Goal: Use online tool/utility: Utilize a website feature to perform a specific function

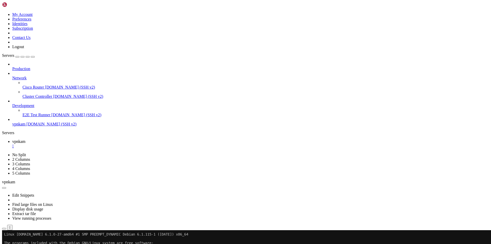
scroll to position [9, 0]
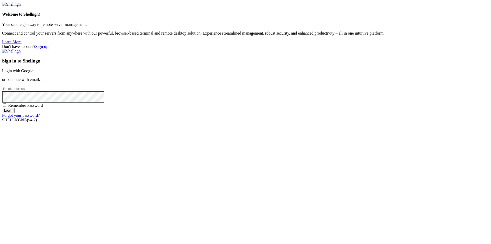
click at [315, 102] on div "Sign in to Shellngn Login with Google or continue with email: Remember Password…" at bounding box center [245, 83] width 487 height 69
click at [33, 73] on link "Login with Google" at bounding box center [17, 71] width 31 height 4
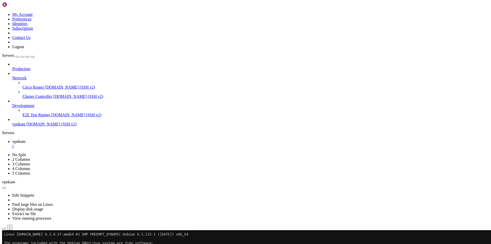
scroll to position [9, 0]
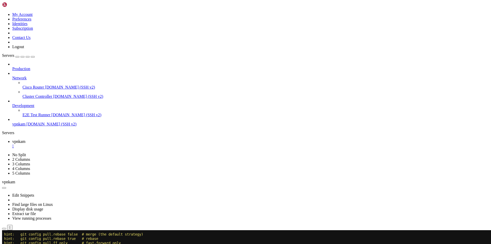
drag, startPoint x: 51, startPoint y: 434, endPoint x: 5, endPoint y: 300, distance: 141.8
copy div "root@e3c07ff4bde0:/vpnkamchatka# git pull hint: Pulling without specifying how …"
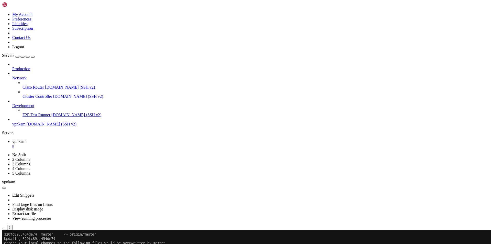
drag, startPoint x: 159, startPoint y: 434, endPoint x: 4, endPoint y: 331, distance: 186.2
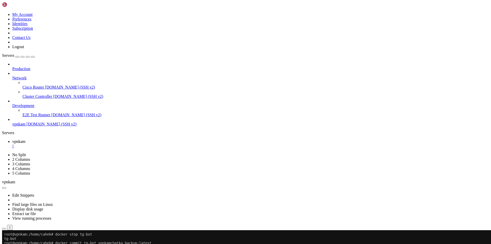
copy div "# prod YOOKASSA_SECRET_KEY=live_AURwGJPEwS9ttpKCuRZUYPKghSEEoa4GkaWj4x-ZbUQ YOO…"
click at [4, 230] on div at bounding box center [3, 230] width 2 height 0
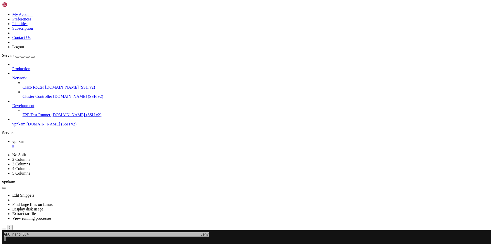
scroll to position [5, 1]
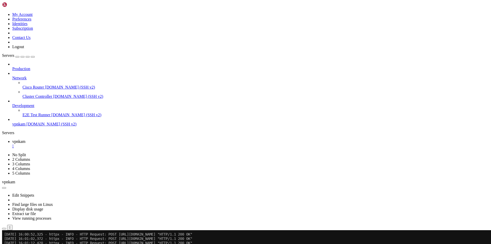
scroll to position [747, 0]
